Goal: Task Accomplishment & Management: Complete application form

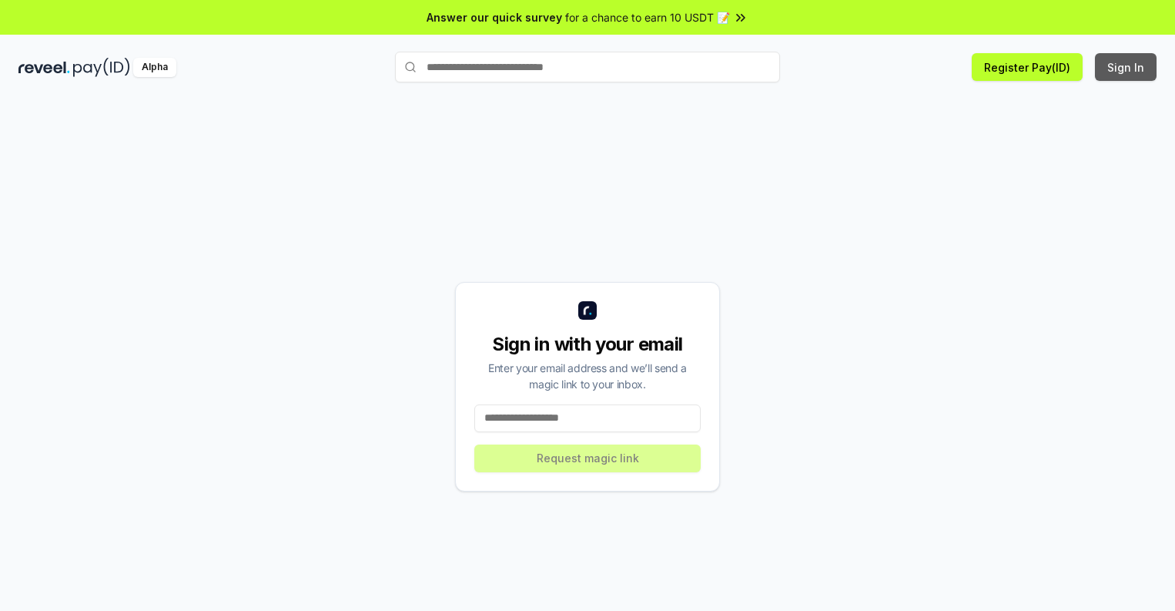
click at [1127, 67] on button "Sign In" at bounding box center [1126, 67] width 62 height 28
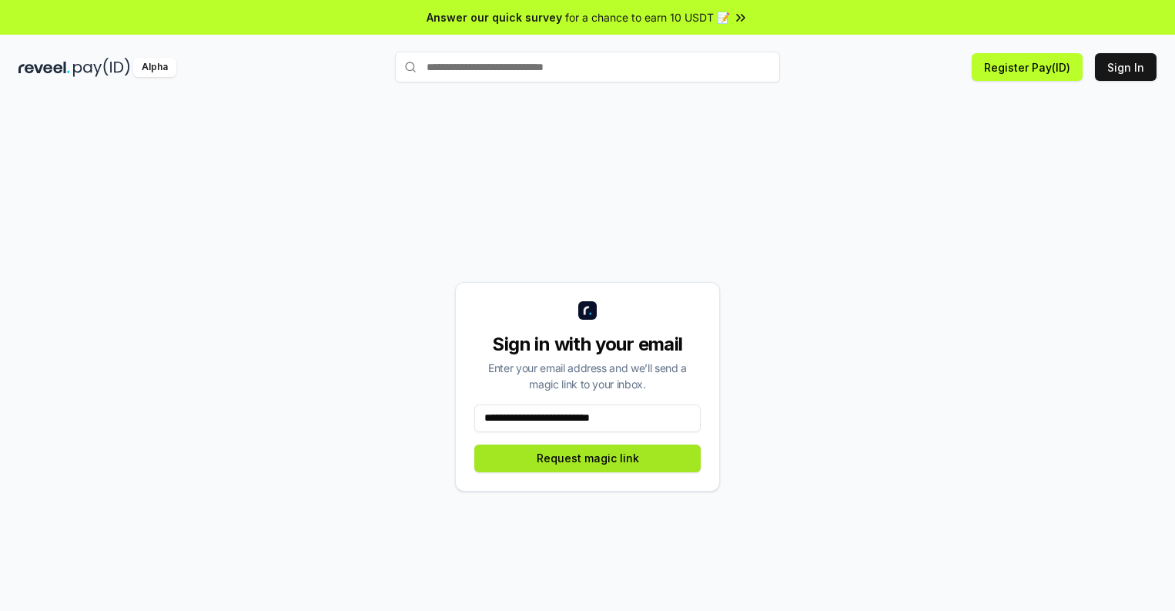
type input "**********"
click at [588, 458] on button "Request magic link" at bounding box center [587, 458] width 226 height 28
